Goal: Information Seeking & Learning: Learn about a topic

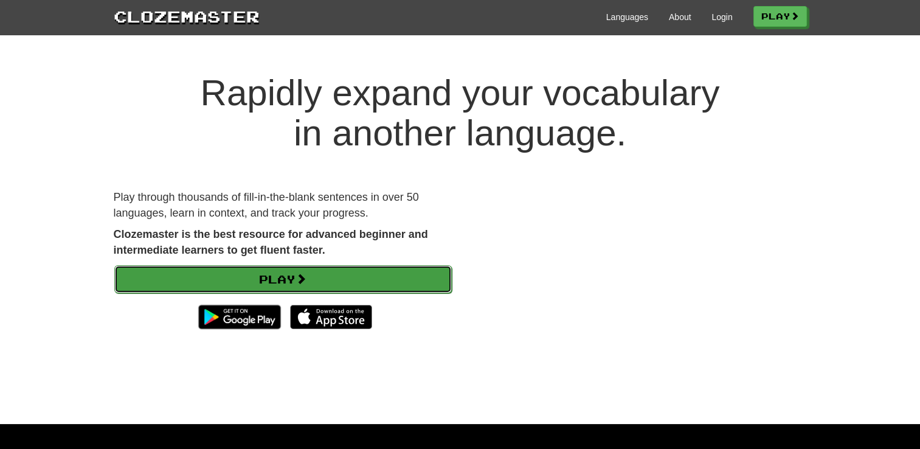
click at [367, 286] on link "Play" at bounding box center [283, 279] width 338 height 28
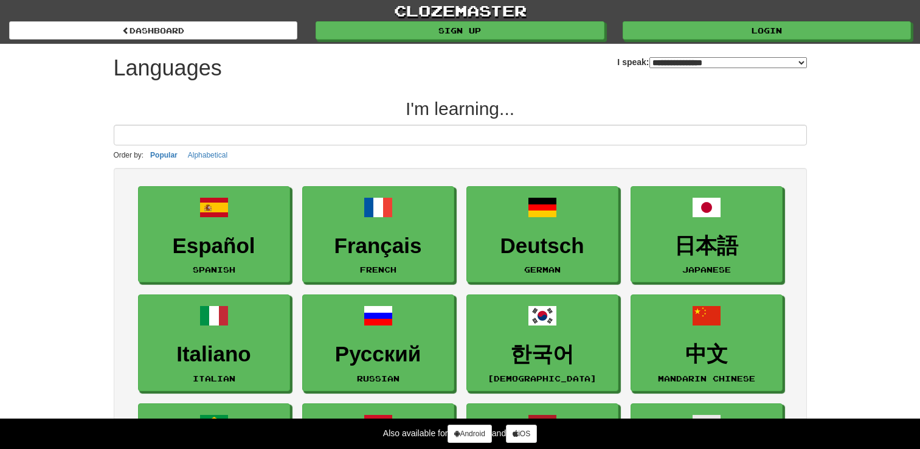
select select "*******"
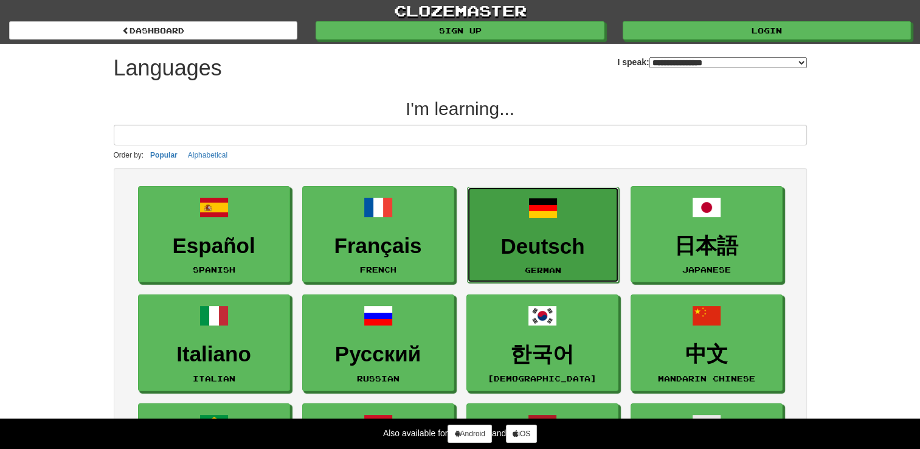
click at [591, 206] on link "Deutsch German" at bounding box center [543, 235] width 152 height 97
